Goal: Find specific page/section: Find specific page/section

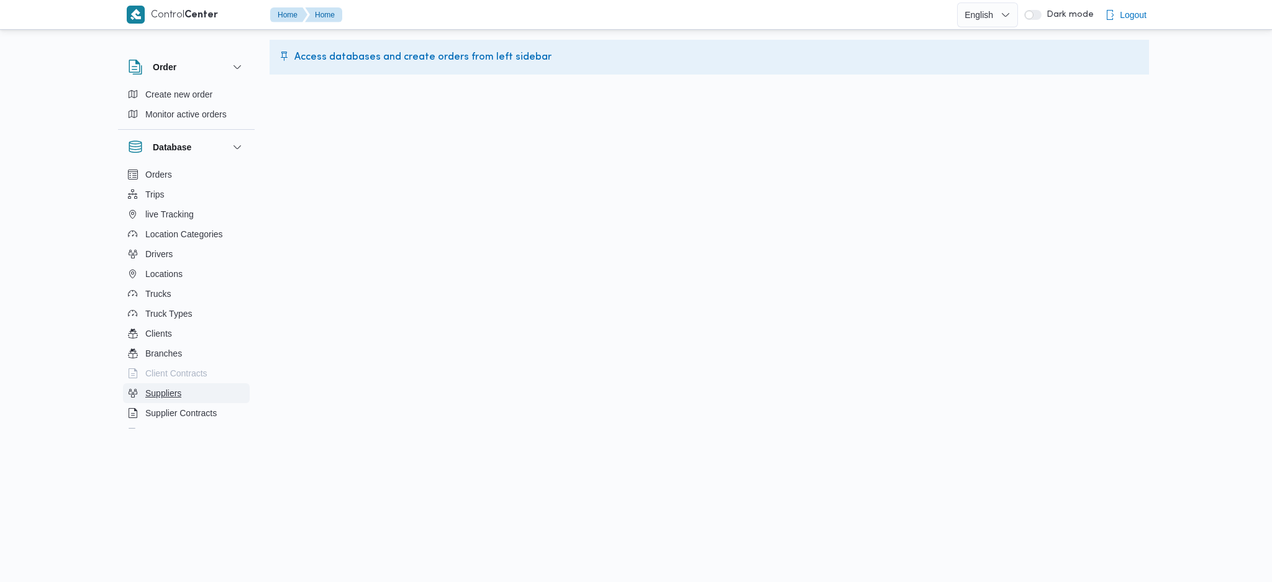
click at [154, 401] on button "Suppliers" at bounding box center [186, 393] width 127 height 20
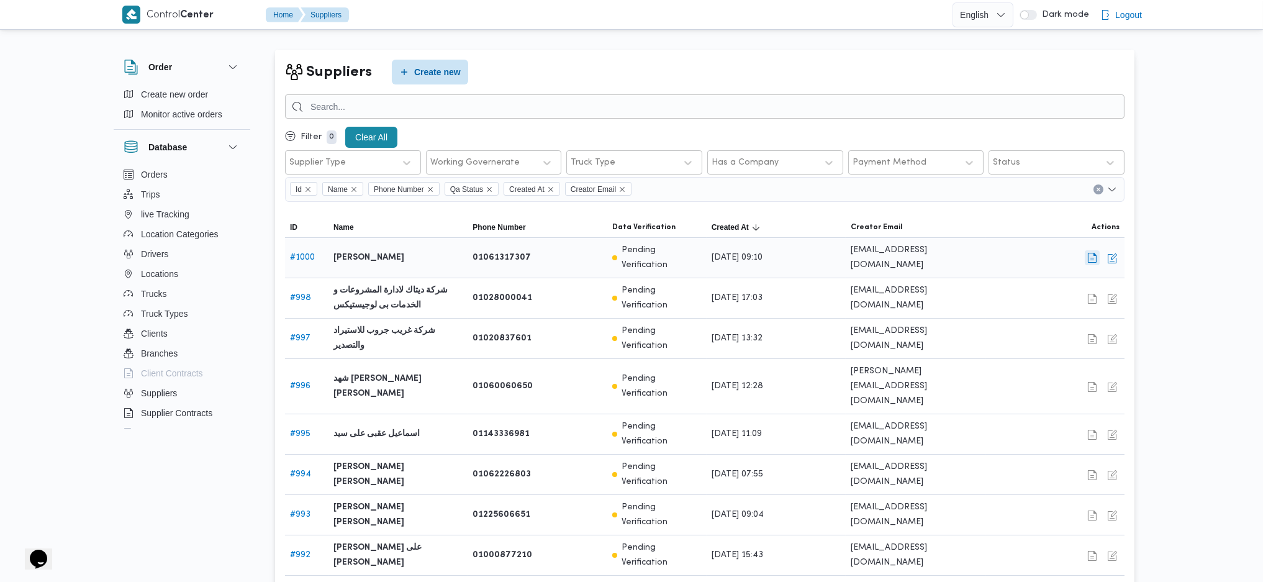
click at [1090, 258] on button "button" at bounding box center [1092, 257] width 15 height 15
select select "8"
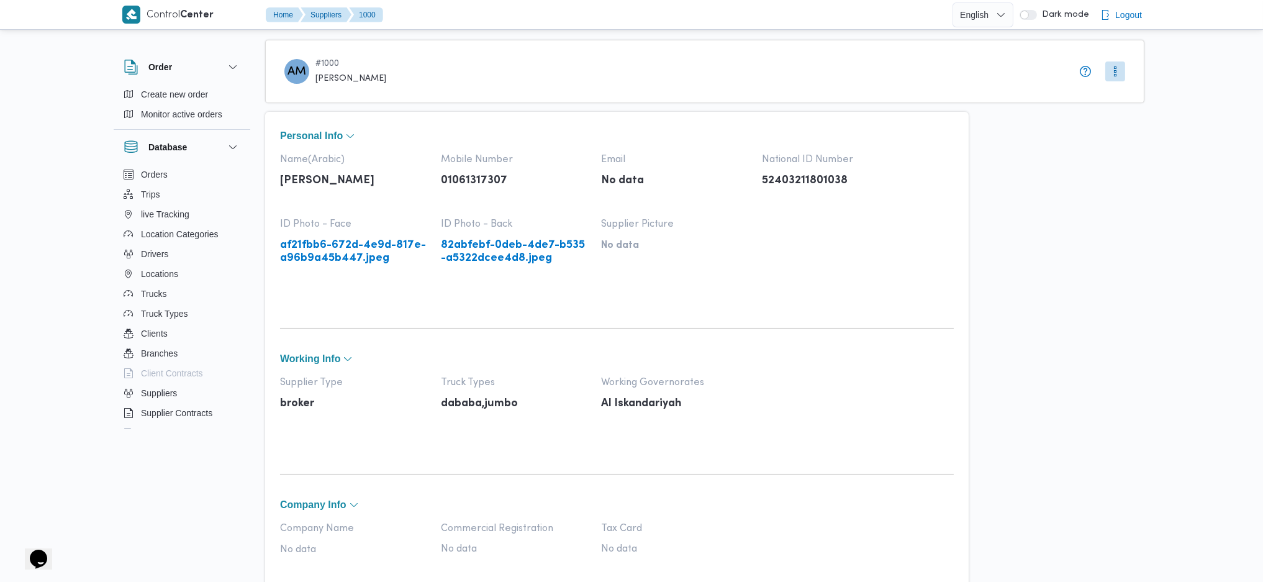
click at [353, 258] on link "af21fbb6-672d-4e9d-817e-a96b9a45b447.jpeg" at bounding box center [354, 251] width 148 height 25
click at [519, 258] on link "82abfebf-0deb-4de7-b535-a5322dcee4d8.jpeg" at bounding box center [515, 251] width 148 height 25
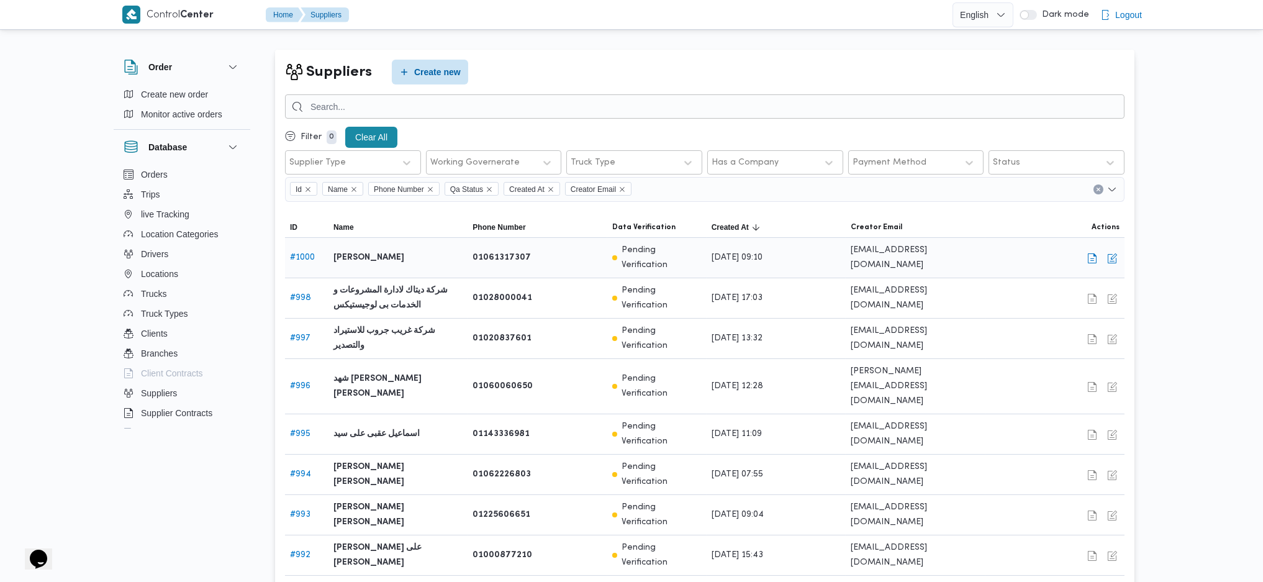
click at [935, 253] on span "[EMAIL_ADDRESS][DOMAIN_NAME]" at bounding box center [915, 258] width 129 height 30
